Goal: Information Seeking & Learning: Learn about a topic

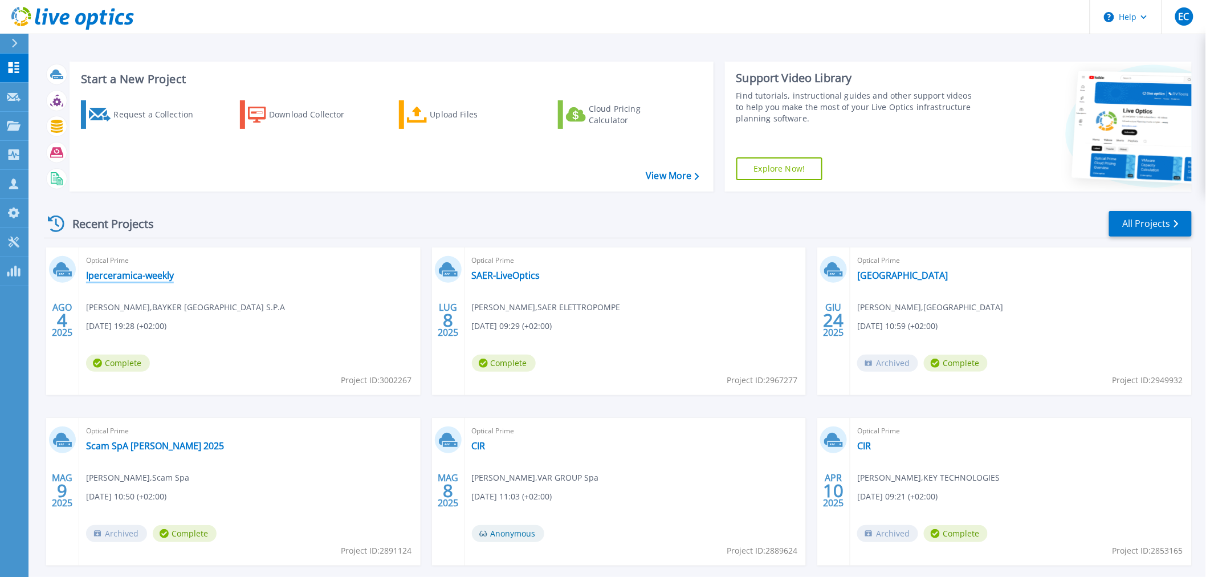
click at [134, 276] on link "Iperceramica-weekly" at bounding box center [130, 275] width 88 height 11
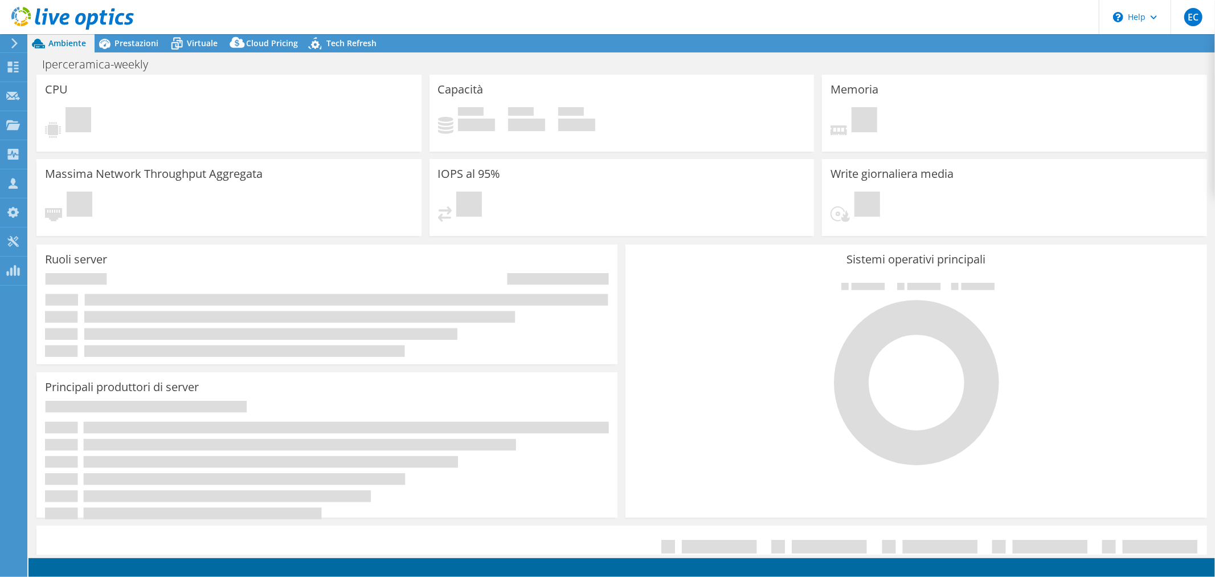
select select "EULondon"
select select "USD"
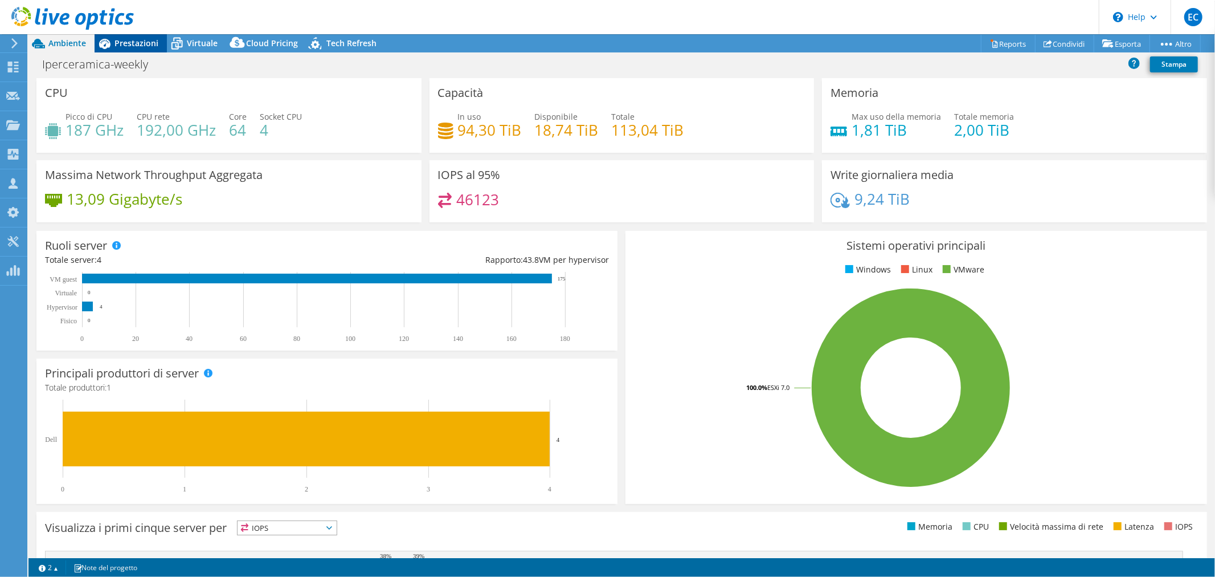
click at [150, 41] on span "Prestazioni" at bounding box center [137, 43] width 44 height 11
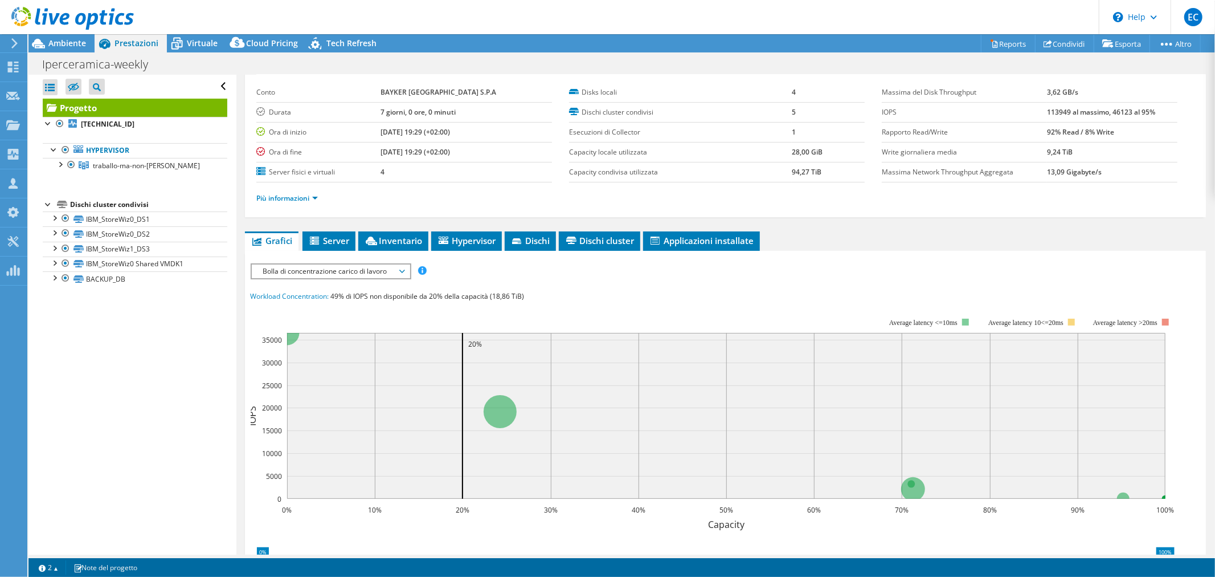
scroll to position [63, 0]
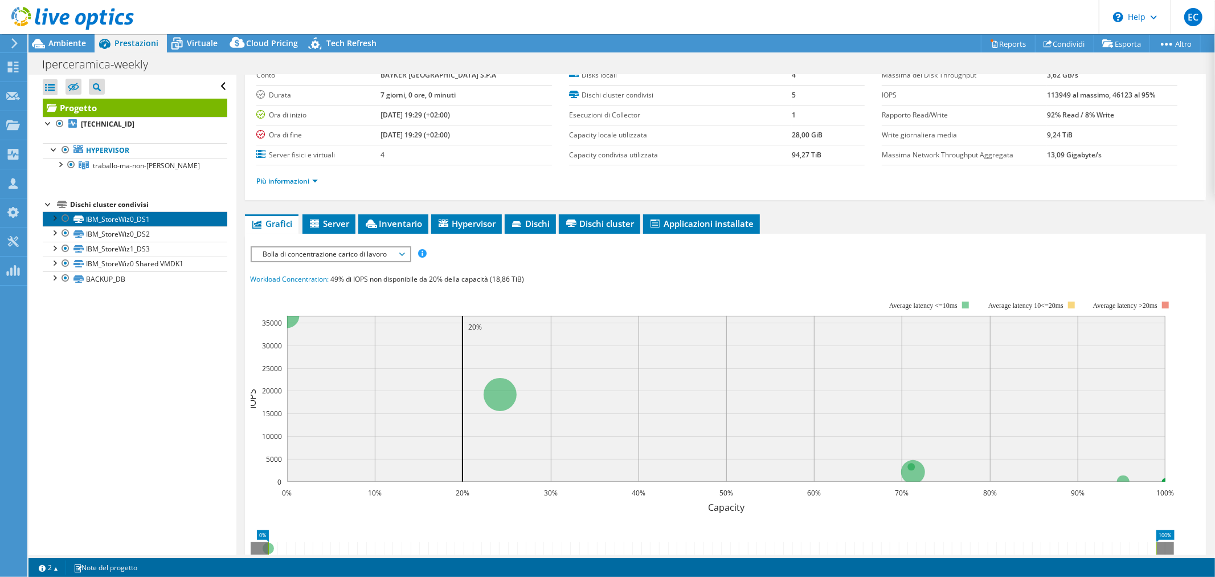
click at [145, 218] on link "IBM_StoreWiz0_DS1" at bounding box center [135, 218] width 185 height 15
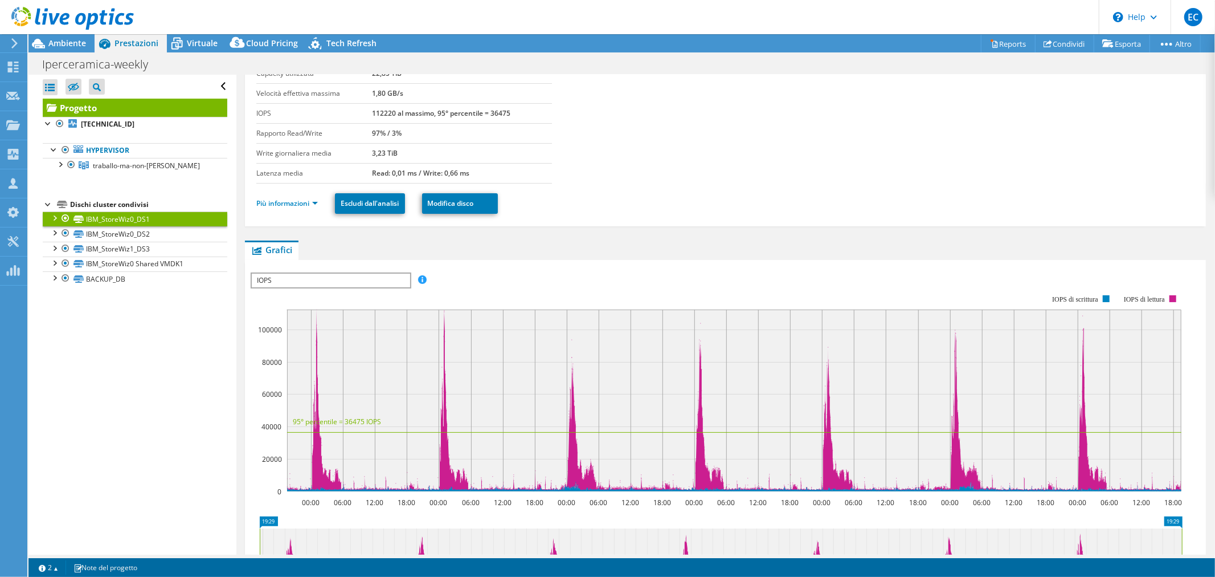
scroll to position [126, 0]
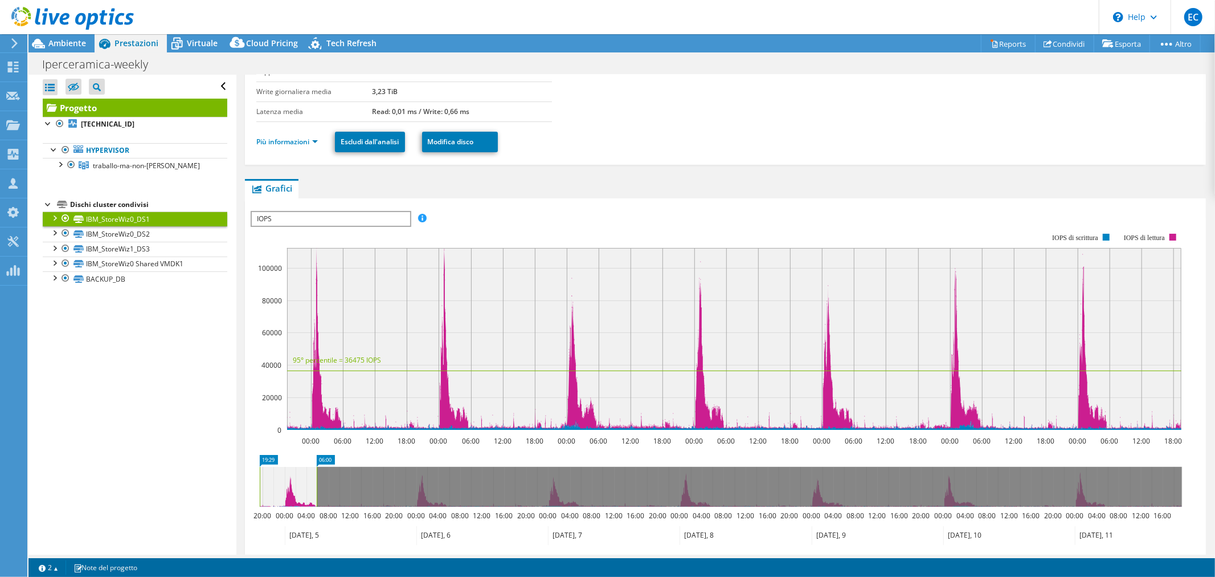
drag, startPoint x: 1183, startPoint y: 481, endPoint x: 317, endPoint y: 507, distance: 865.9
click at [317, 507] on icon "19:29 06:00 20:00 00:00 04:00 08:00 12:00 16:00 20:00 00:00 04:00 08:00 12:00 1…" at bounding box center [721, 499] width 941 height 91
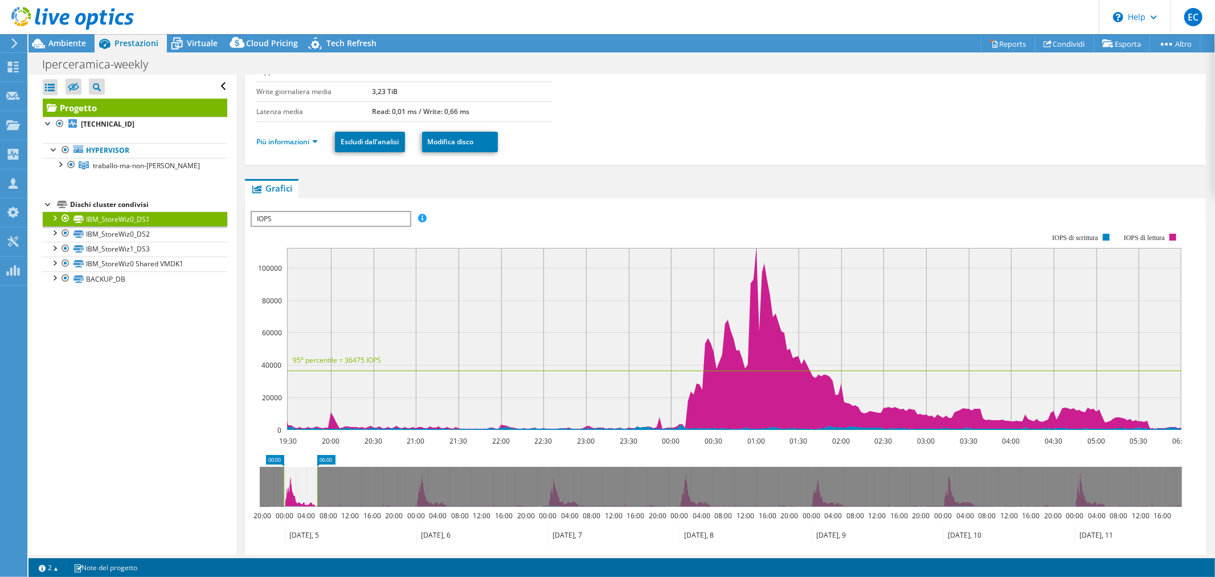
drag, startPoint x: 259, startPoint y: 487, endPoint x: 283, endPoint y: 485, distance: 24.0
click at [283, 485] on rect at bounding box center [283, 487] width 5 height 40
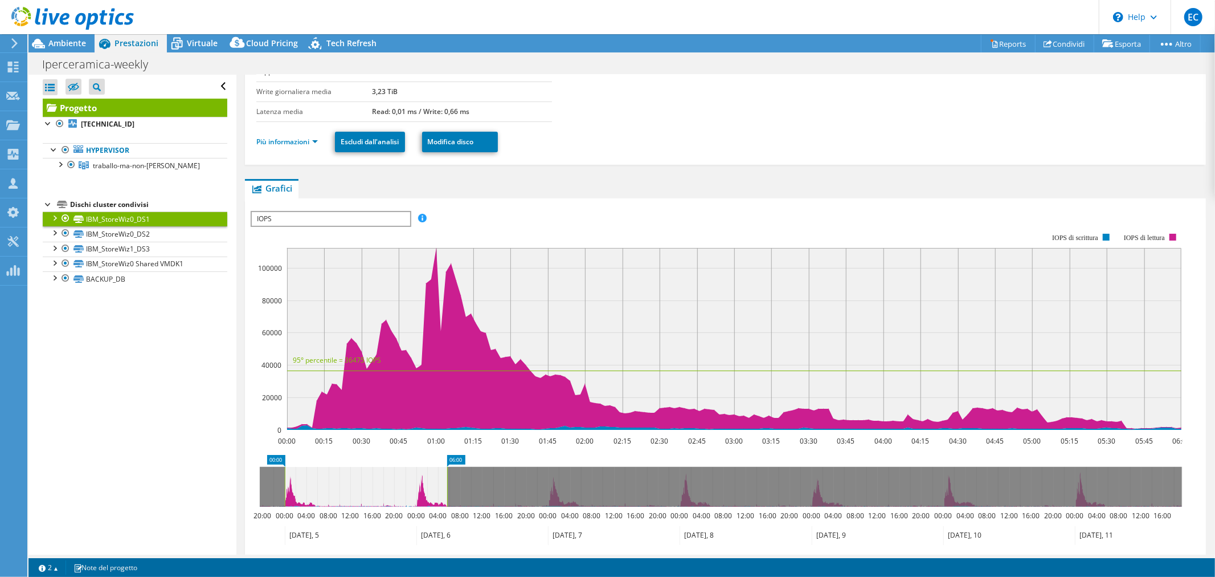
drag, startPoint x: 315, startPoint y: 493, endPoint x: 445, endPoint y: 491, distance: 129.9
click at [445, 491] on rect at bounding box center [447, 487] width 5 height 40
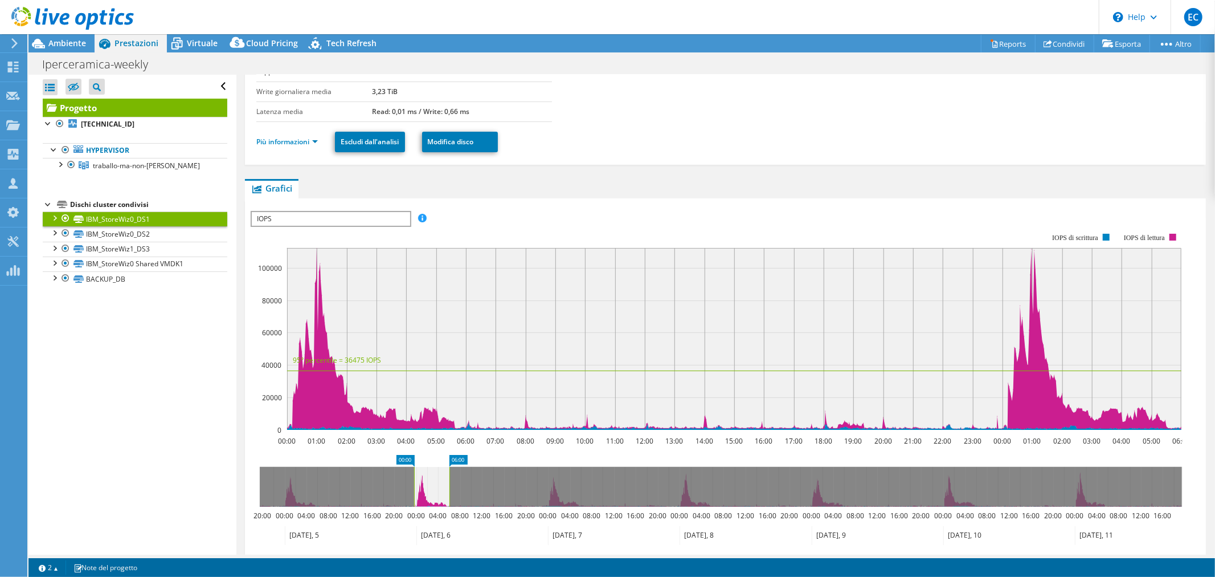
drag, startPoint x: 283, startPoint y: 485, endPoint x: 412, endPoint y: 485, distance: 129.3
click at [412, 485] on rect at bounding box center [414, 487] width 5 height 40
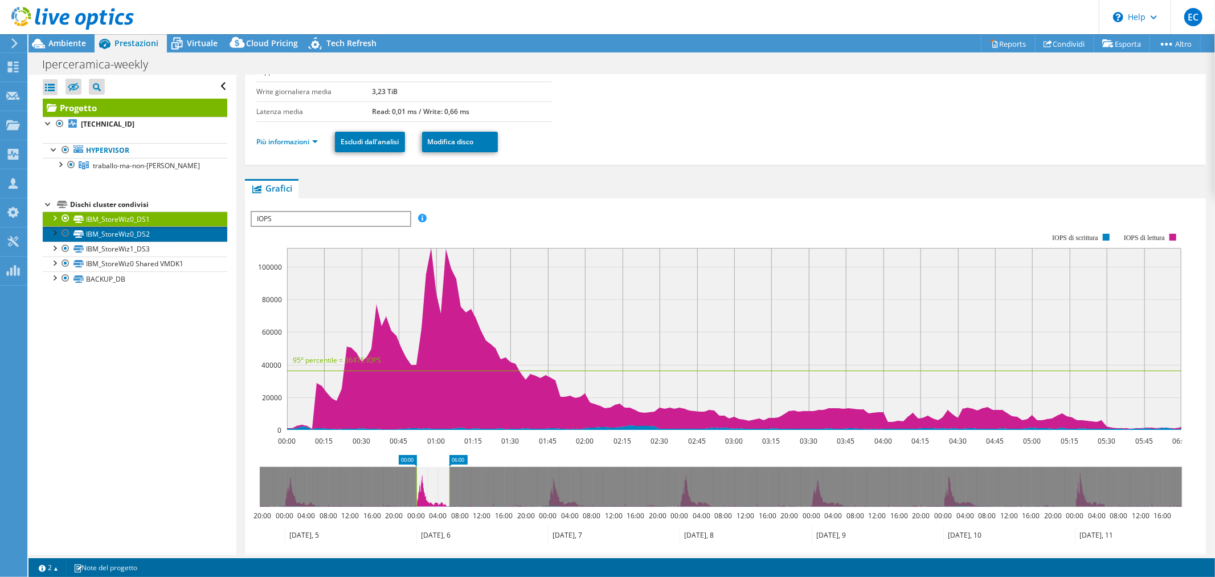
click at [151, 236] on link "IBM_StoreWiz0_DS2" at bounding box center [135, 233] width 185 height 15
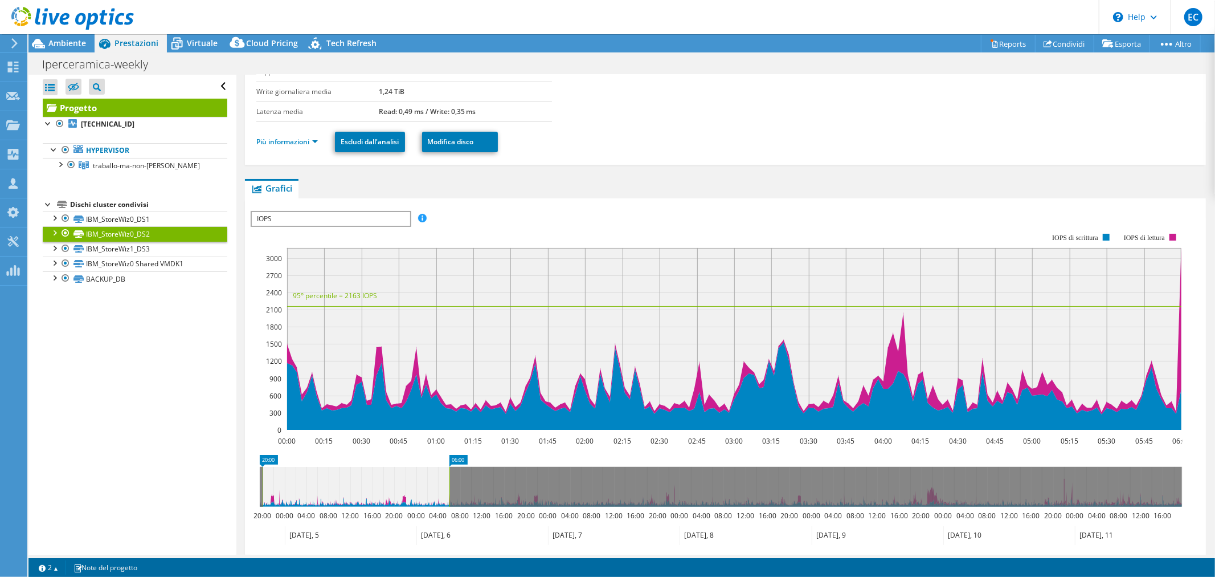
drag, startPoint x: 417, startPoint y: 487, endPoint x: 263, endPoint y: 497, distance: 154.2
click at [263, 497] on rect at bounding box center [262, 487] width 5 height 40
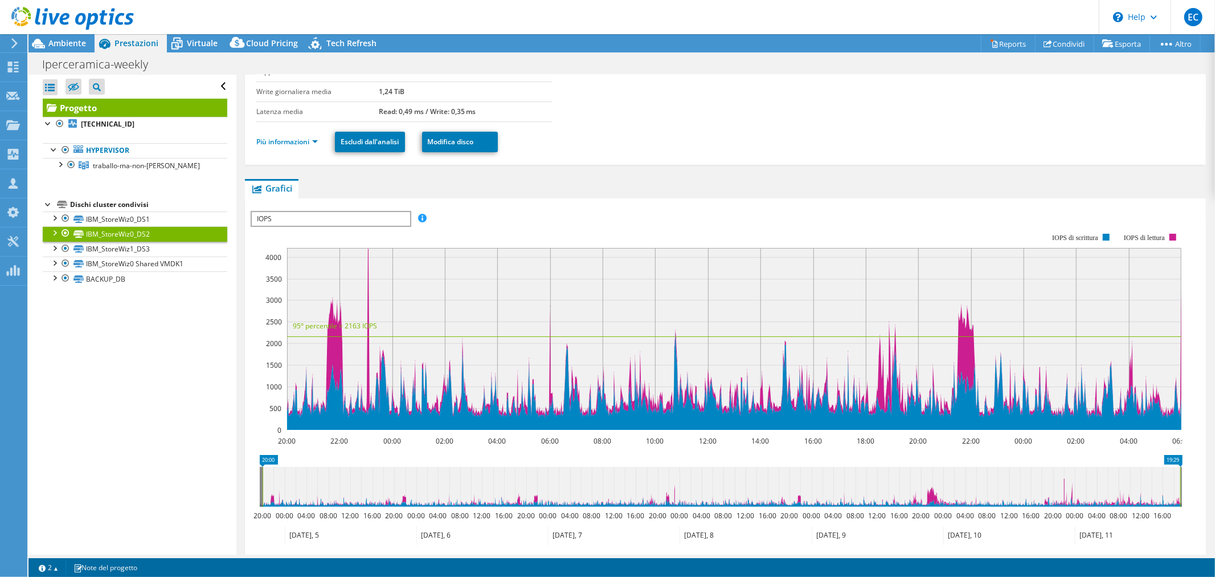
drag, startPoint x: 449, startPoint y: 489, endPoint x: 1183, endPoint y: 440, distance: 735.5
click at [1183, 440] on section "Workload Concentration: 49% di IOPS non disponibile da 20% della capacità (18,8…" at bounding box center [726, 406] width 950 height 377
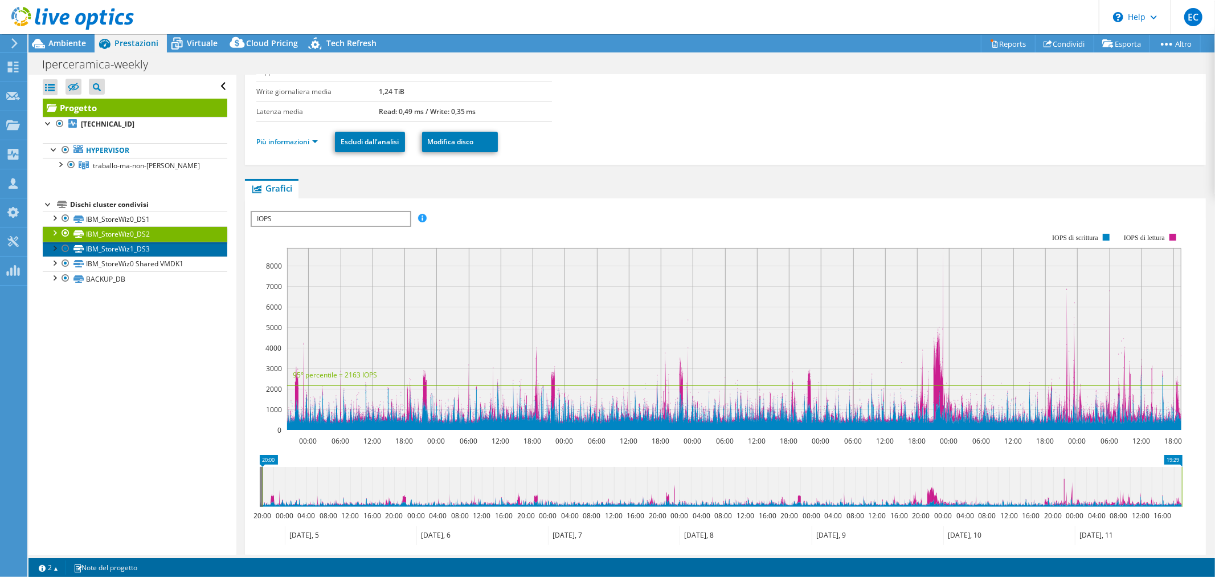
click at [137, 246] on link "IBM_StoreWiz1_DS3" at bounding box center [135, 249] width 185 height 15
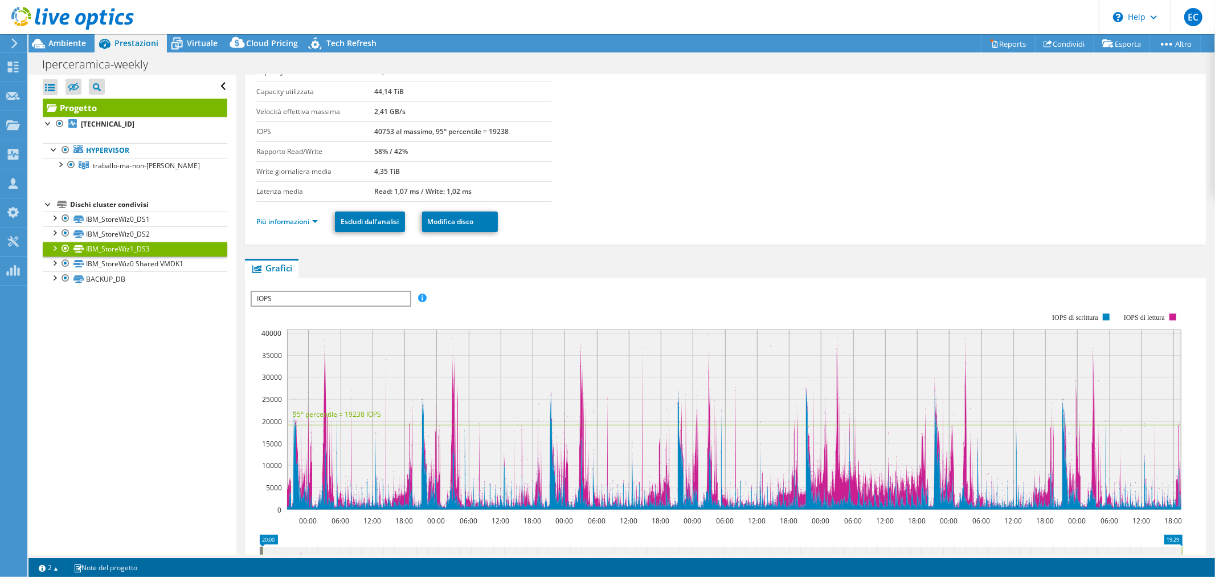
scroll to position [0, 0]
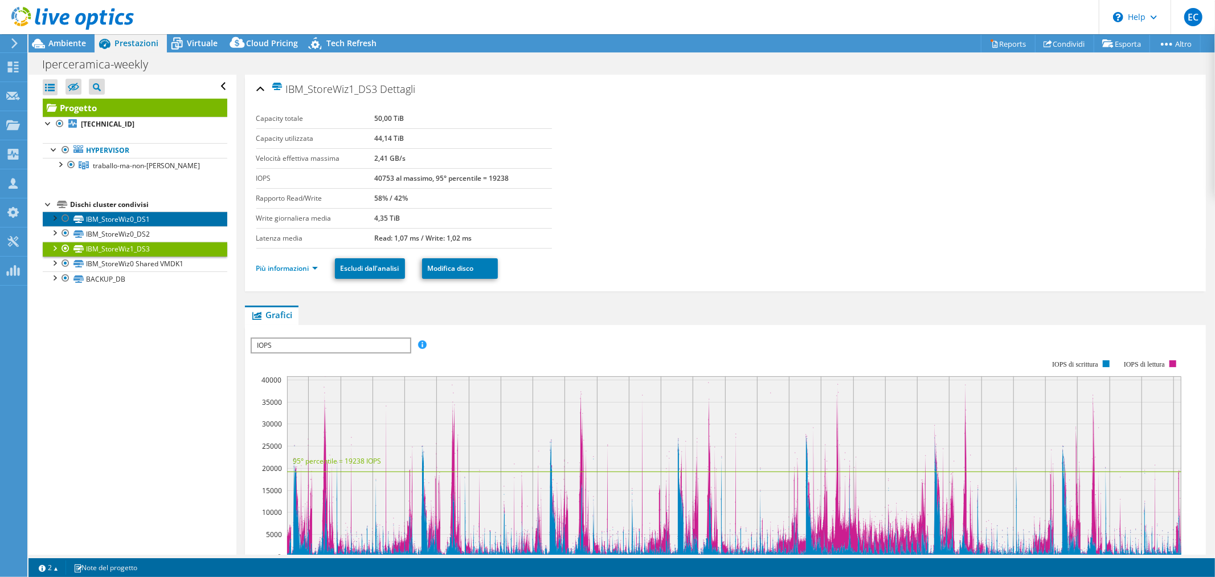
click at [134, 213] on link "IBM_StoreWiz0_DS1" at bounding box center [135, 218] width 185 height 15
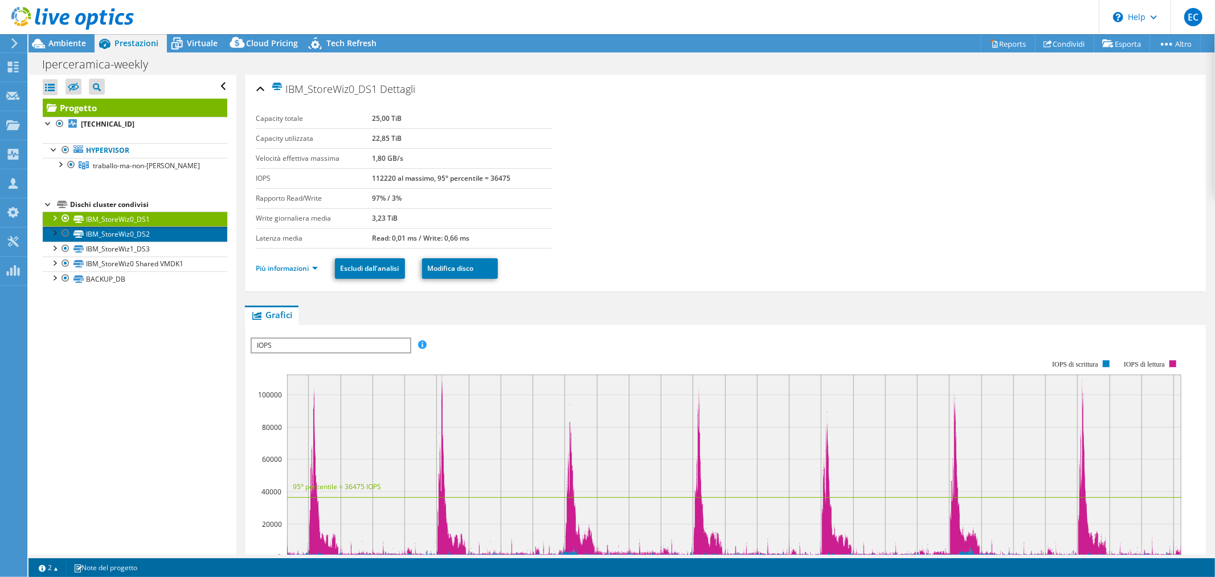
click at [138, 234] on link "IBM_StoreWiz0_DS2" at bounding box center [135, 233] width 185 height 15
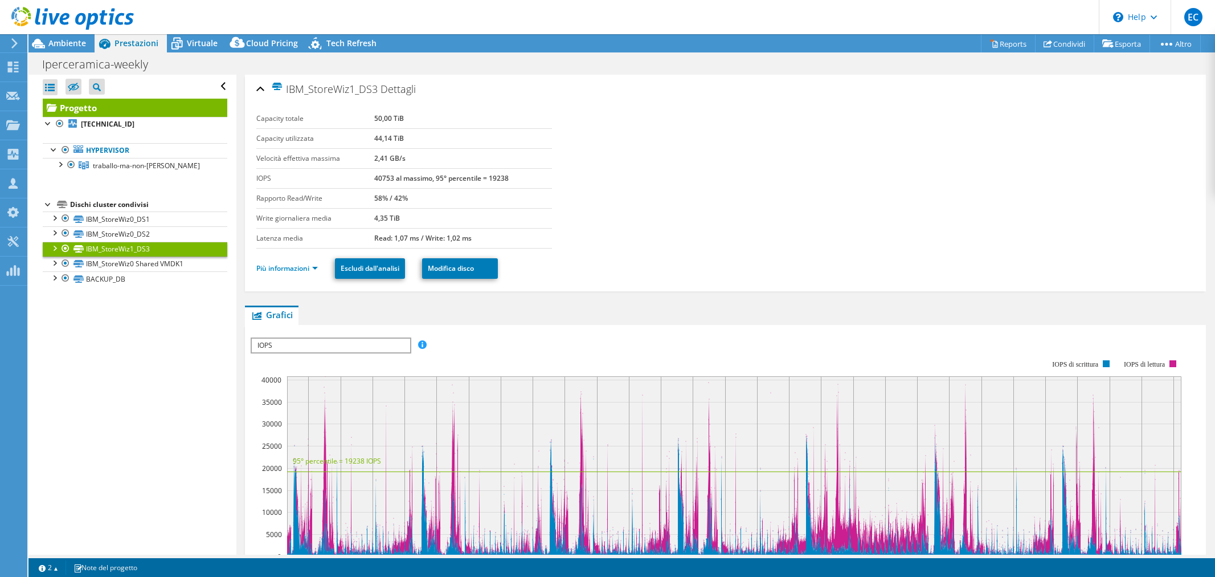
select select "EULondon"
select select "USD"
click at [181, 265] on link "IBM_StoreWiz0 Shared VMDK1" at bounding box center [135, 263] width 185 height 15
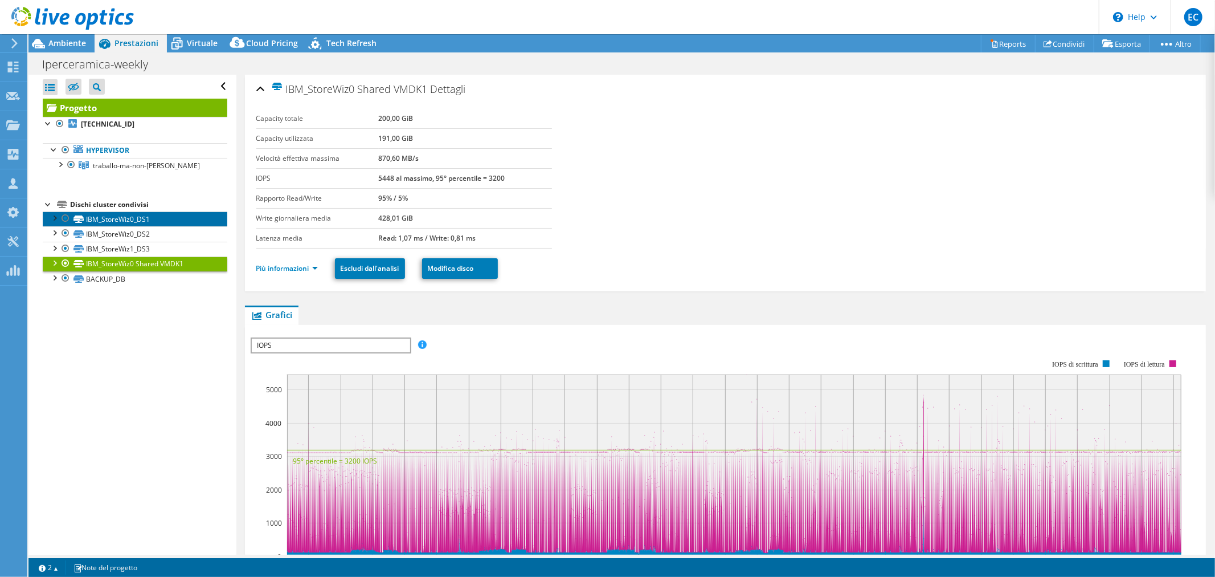
click at [137, 215] on link "IBM_StoreWiz0_DS1" at bounding box center [135, 218] width 185 height 15
